Goal: Task Accomplishment & Management: Complete application form

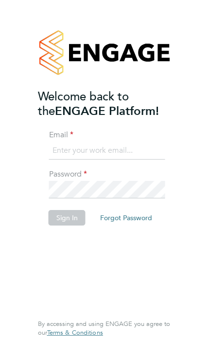
click at [56, 151] on input at bounding box center [107, 150] width 116 height 17
type input "[EMAIL_ADDRESS][DOMAIN_NAME]"
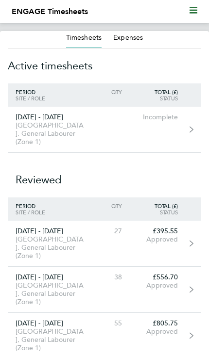
click at [24, 131] on div "Clapham Park C02, General Labourer (Zone 1)" at bounding box center [50, 133] width 85 height 25
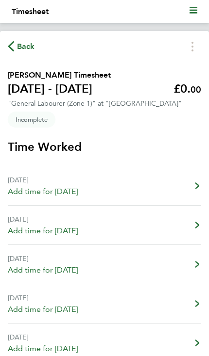
click at [32, 191] on span "Add time for Mon 22 Sep" at bounding box center [43, 192] width 70 height 12
select select "30"
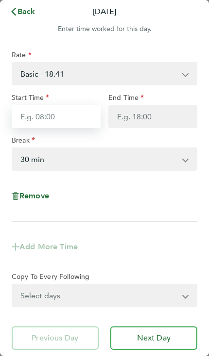
click at [58, 118] on input "Start Time" at bounding box center [56, 116] width 89 height 23
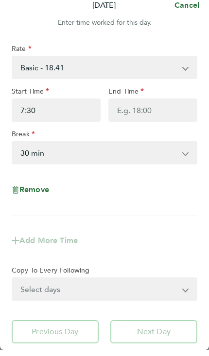
type input "07:30"
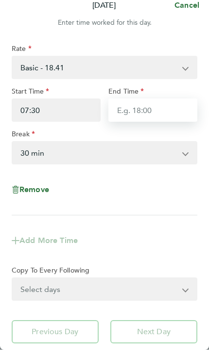
click at [137, 112] on input "End Time" at bounding box center [152, 116] width 89 height 23
type input "17:30"
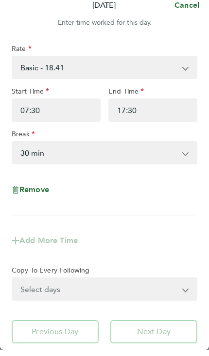
click at [34, 152] on select "0 min 15 min 30 min 45 min 60 min 75 min 90 min" at bounding box center [99, 159] width 172 height 21
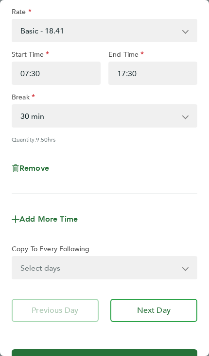
scroll to position [42, 0]
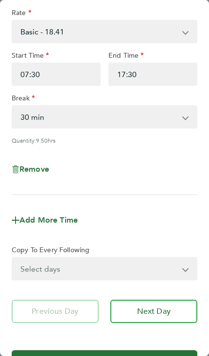
click at [151, 312] on span "Next Day" at bounding box center [153, 312] width 33 height 10
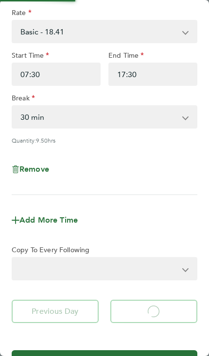
select select "30"
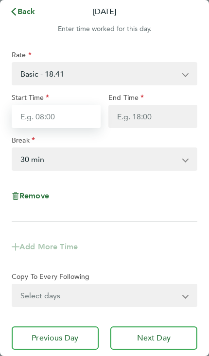
click at [55, 119] on input "Start Time" at bounding box center [56, 116] width 89 height 23
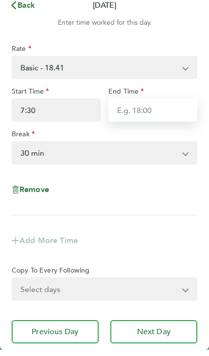
click at [135, 108] on input "End Time" at bounding box center [152, 116] width 89 height 23
type input "07:30"
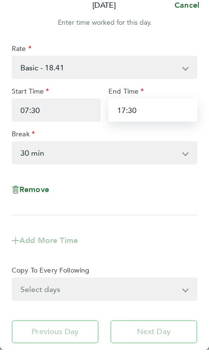
type input "17:30"
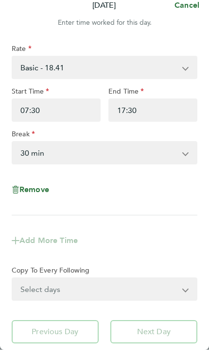
click at [43, 158] on select "0 min 15 min 30 min 45 min 60 min 75 min 90 min" at bounding box center [99, 159] width 172 height 21
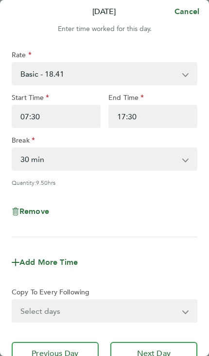
scroll to position [34, 0]
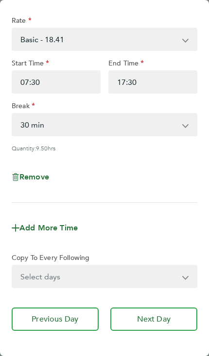
click at [154, 320] on span "Next Day" at bounding box center [153, 320] width 33 height 10
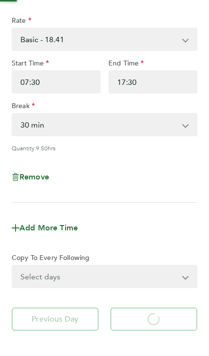
select select "30"
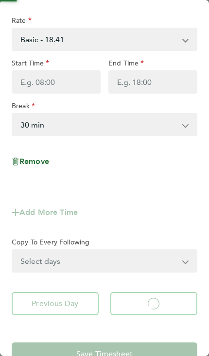
select select "30"
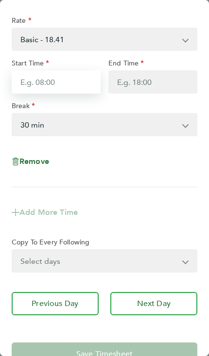
click at [56, 86] on input "Start Time" at bounding box center [56, 81] width 89 height 23
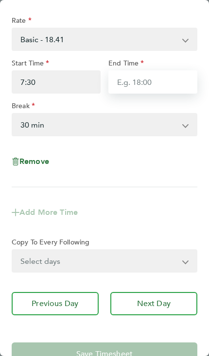
click at [166, 83] on input "End Time" at bounding box center [152, 81] width 89 height 23
type input "07:30"
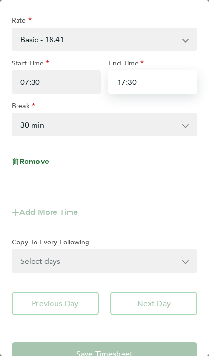
type input "17:30"
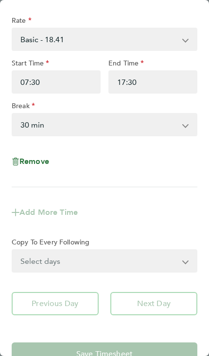
click at [49, 130] on select "0 min 15 min 30 min 45 min 60 min 75 min 90 min" at bounding box center [99, 124] width 172 height 21
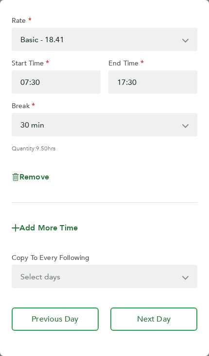
click at [162, 318] on span "Next Day" at bounding box center [153, 320] width 33 height 10
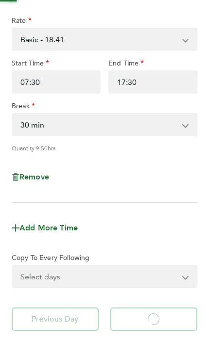
select select "30"
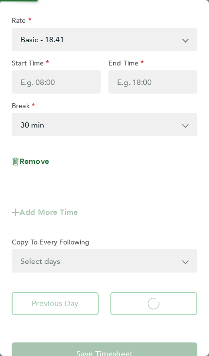
select select "30"
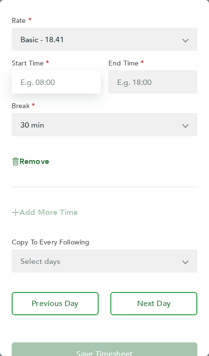
click at [55, 85] on input "Start Time" at bounding box center [56, 81] width 89 height 23
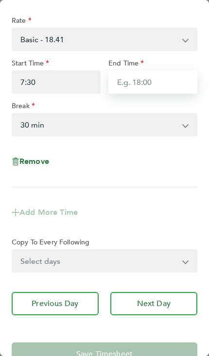
click at [131, 85] on input "End Time" at bounding box center [152, 81] width 89 height 23
type input "07:30"
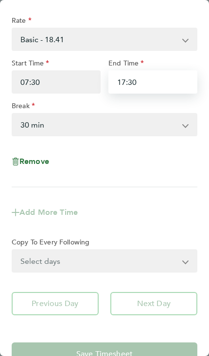
type input "17:30"
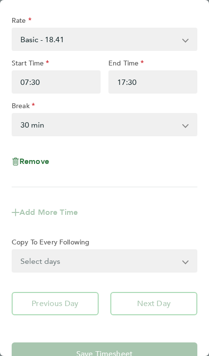
click at [53, 124] on select "0 min 15 min 30 min 45 min 60 min 75 min 90 min" at bounding box center [99, 124] width 172 height 21
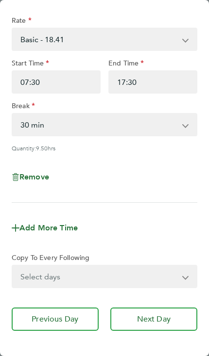
click at [156, 310] on button "Next Day" at bounding box center [153, 319] width 87 height 23
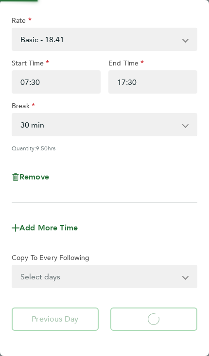
select select "30"
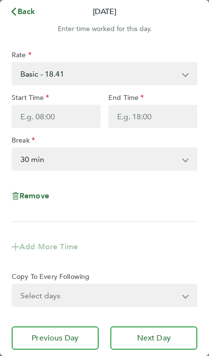
click at [29, 335] on button "Previous Day" at bounding box center [55, 338] width 87 height 23
select select "30"
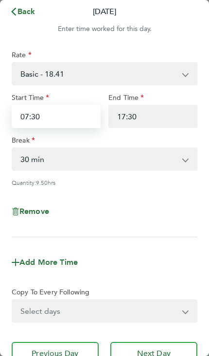
click at [45, 120] on input "07:30" at bounding box center [56, 116] width 89 height 23
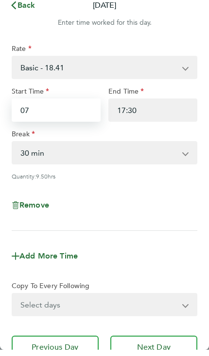
type input "0"
type input "L"
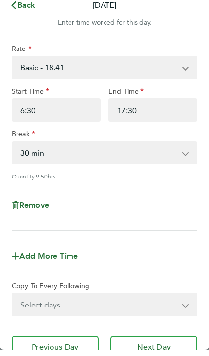
click at [170, 155] on select "0 min 15 min 30 min 45 min 60 min 75 min 90 min" at bounding box center [99, 159] width 172 height 21
type input "06:30"
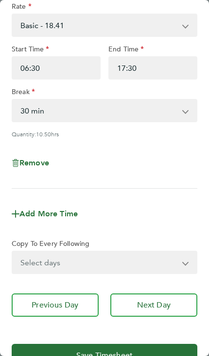
scroll to position [51, 0]
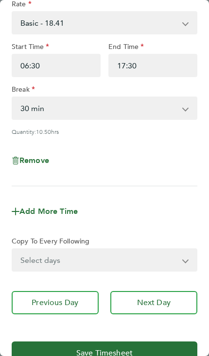
click at [154, 299] on span "Next Day" at bounding box center [153, 303] width 33 height 10
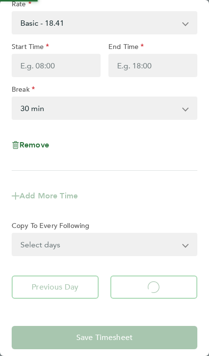
select select "30"
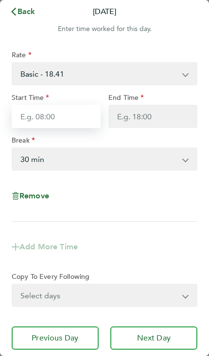
click at [64, 117] on input "Start Time" at bounding box center [56, 116] width 89 height 23
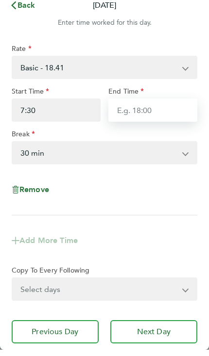
click at [137, 110] on input "End Time" at bounding box center [152, 116] width 89 height 23
type input "07:30"
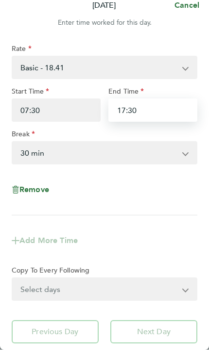
type input "17:30"
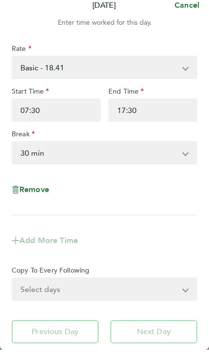
click at [53, 154] on select "0 min 15 min 30 min 45 min 60 min 75 min 90 min" at bounding box center [99, 159] width 172 height 21
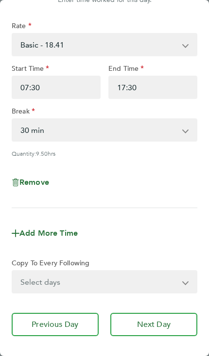
scroll to position [31, 0]
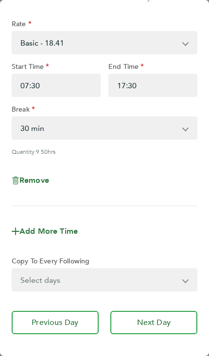
click at [151, 321] on span "Next Day" at bounding box center [153, 323] width 33 height 10
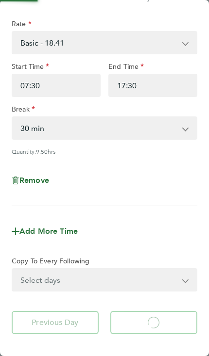
select select "30"
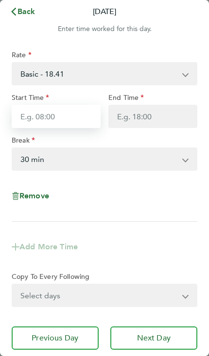
click at [58, 115] on input "Start Time" at bounding box center [56, 116] width 89 height 23
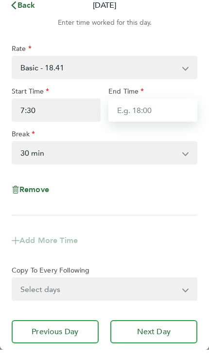
click at [134, 114] on input "End Time" at bounding box center [152, 116] width 89 height 23
type input "07:30"
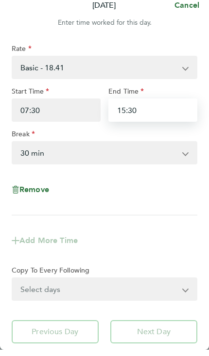
type input "15:30"
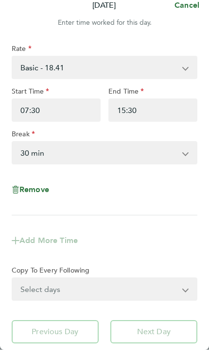
click at [58, 158] on select "0 min 15 min 30 min 45 min 60 min 75 min 90 min" at bounding box center [99, 159] width 172 height 21
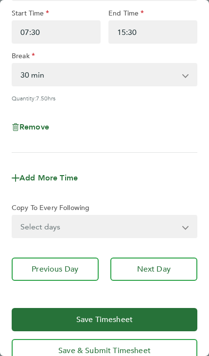
scroll to position [86, 0]
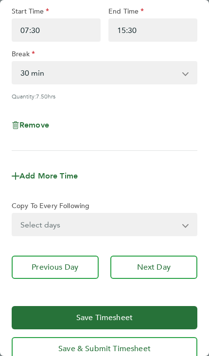
click at [167, 269] on span "Next Day" at bounding box center [153, 268] width 33 height 10
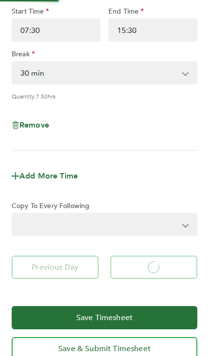
select select "30"
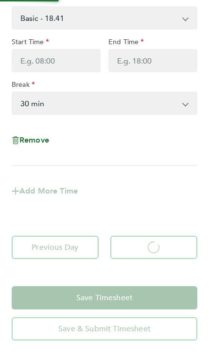
scroll to position [57, 0]
select select "30"
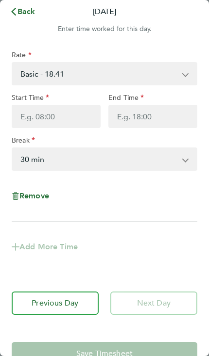
scroll to position [0, 0]
click at [17, 12] on icon "button" at bounding box center [14, 12] width 8 height 8
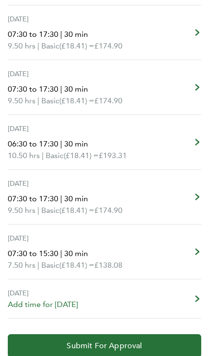
scroll to position [312, 0]
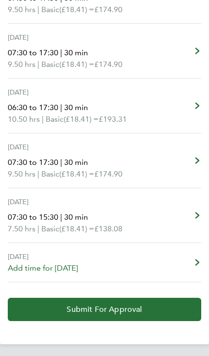
click at [125, 310] on span "Submit For Approval" at bounding box center [103, 310] width 75 height 10
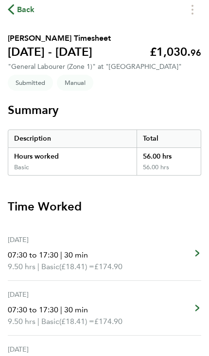
scroll to position [0, 0]
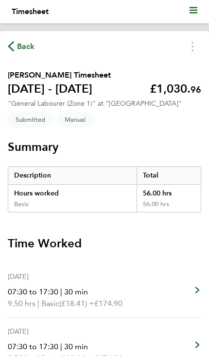
click at [20, 50] on span "Back" at bounding box center [26, 47] width 18 height 12
